Goal: Information Seeking & Learning: Learn about a topic

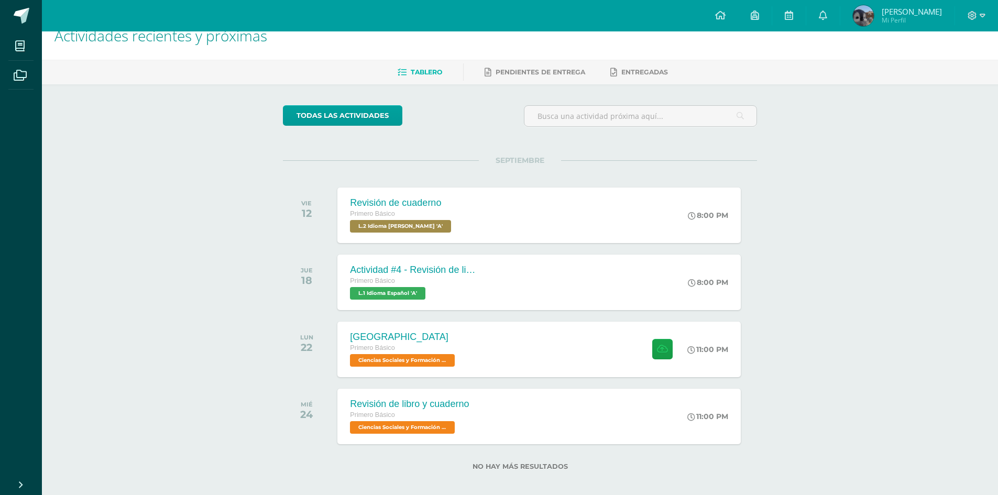
scroll to position [28, 0]
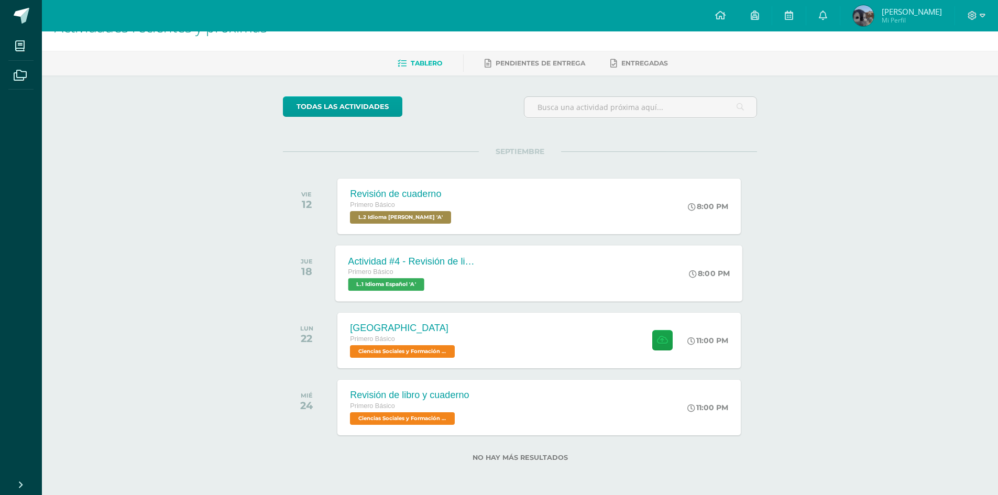
click at [432, 283] on div "Primero Básico L.1 Idioma Español 'A'" at bounding box center [412, 279] width 127 height 24
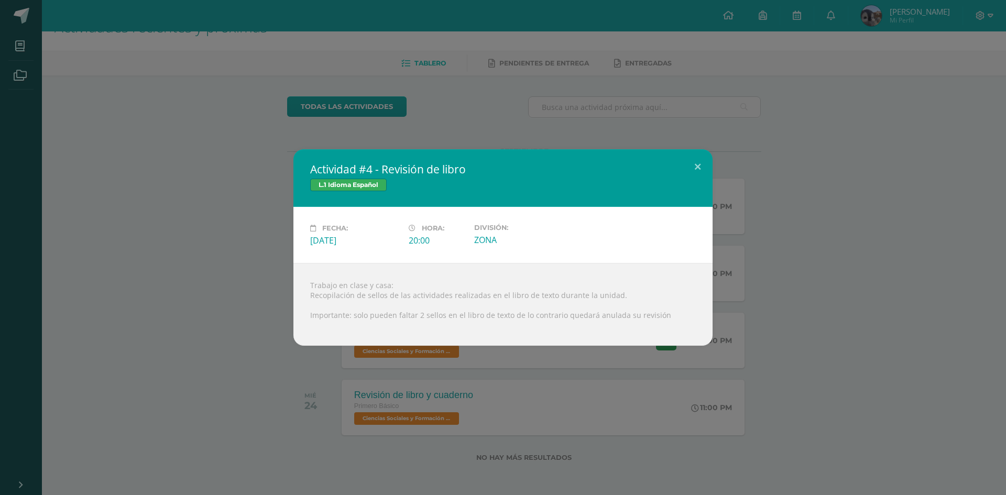
click at [231, 340] on div "Actividad #4 - Revisión de libro L.1 Idioma Español Fecha: [DATE] Hora: 20:00 D…" at bounding box center [503, 247] width 998 height 197
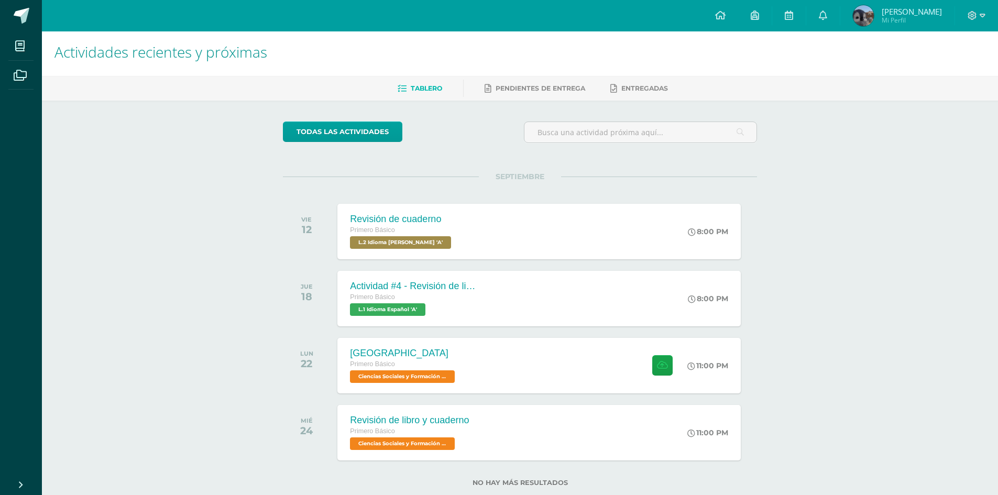
scroll to position [0, 0]
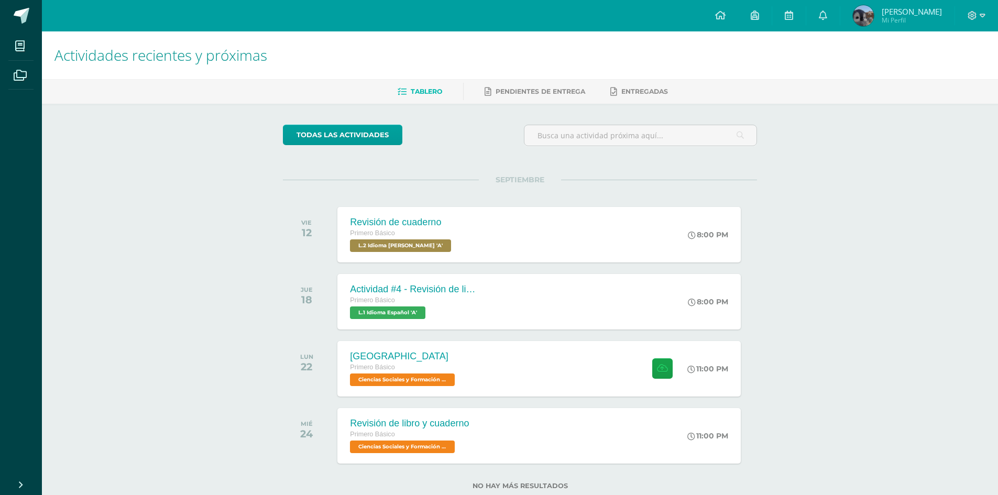
click at [704, 17] on div "Configuración Cerrar sesión [PERSON_NAME] Mi Perfil Avisos 0 avisos sin leer Av…" at bounding box center [520, 15] width 956 height 31
click at [715, 16] on link at bounding box center [721, 15] width 36 height 31
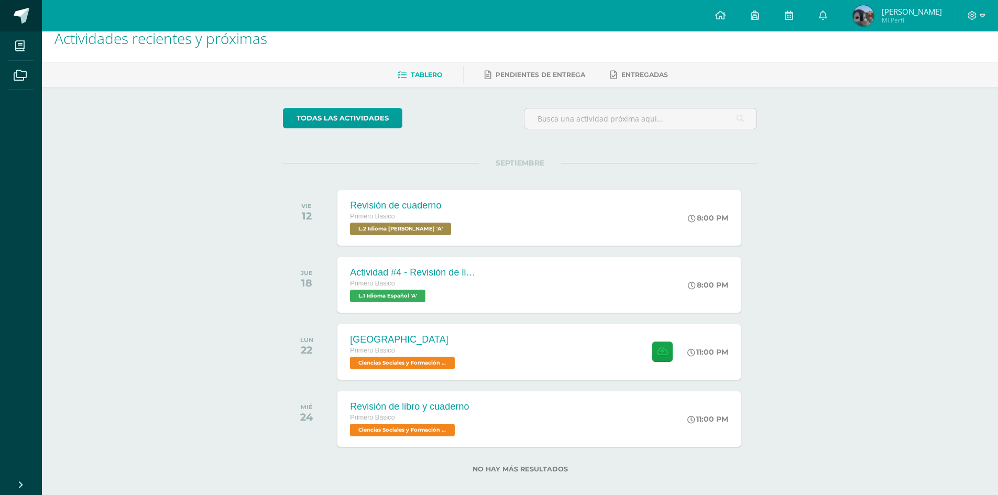
scroll to position [28, 0]
